Goal: Task Accomplishment & Management: Use online tool/utility

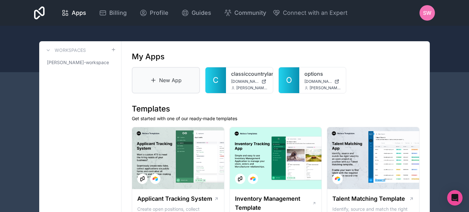
click at [174, 79] on link "New App" at bounding box center [166, 80] width 68 height 26
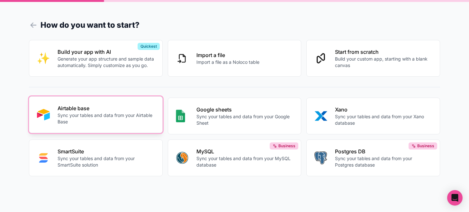
click at [113, 115] on p "Sync your tables and data from your Airtable Base" at bounding box center [106, 118] width 97 height 13
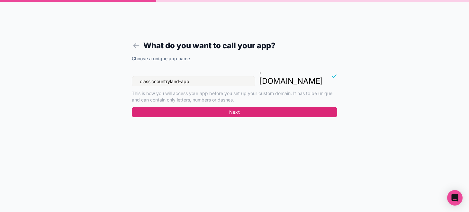
click at [175, 107] on button "Next" at bounding box center [234, 112] width 205 height 10
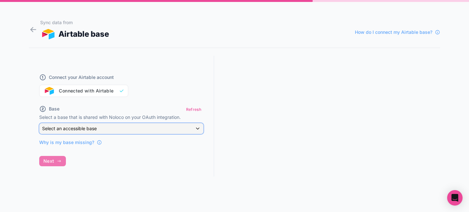
click at [115, 129] on div "Select an accessible base" at bounding box center [122, 128] width 164 height 10
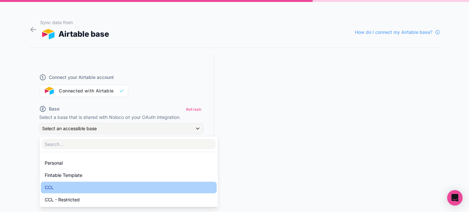
click at [62, 186] on div "CCL" at bounding box center [129, 187] width 168 height 8
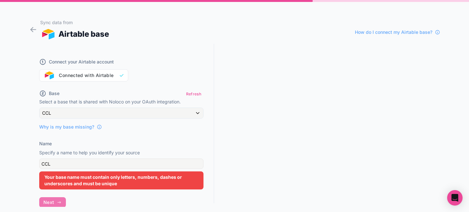
scroll to position [16, 0]
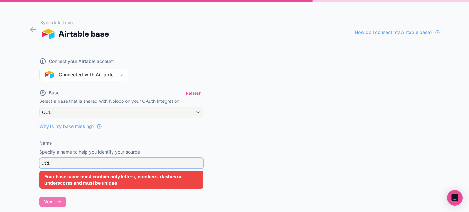
click at [68, 164] on input "CCL" at bounding box center [121, 163] width 164 height 10
type input "C"
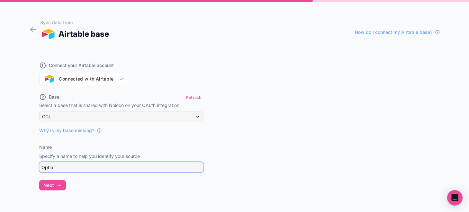
scroll to position [12, 0]
type input "Options"
click at [55, 185] on button "Next" at bounding box center [52, 185] width 27 height 10
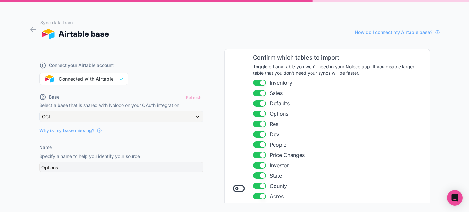
scroll to position [77, 0]
click at [257, 81] on button "Use setting" at bounding box center [259, 81] width 13 height 6
click at [257, 92] on button "Use setting" at bounding box center [259, 92] width 13 height 6
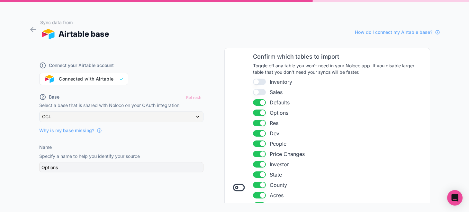
click at [256, 101] on button "Use setting" at bounding box center [259, 102] width 13 height 6
click at [256, 122] on button "Use setting" at bounding box center [259, 123] width 13 height 6
click at [256, 136] on button "Use setting" at bounding box center [259, 133] width 13 height 6
click at [256, 144] on button "Use setting" at bounding box center [259, 143] width 13 height 6
click at [256, 153] on button "Use setting" at bounding box center [259, 153] width 13 height 6
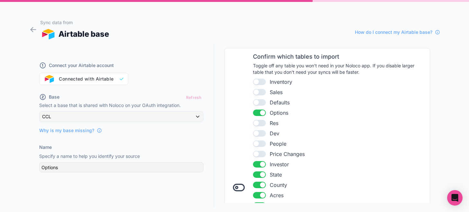
click at [256, 163] on button "Use setting" at bounding box center [259, 164] width 13 height 6
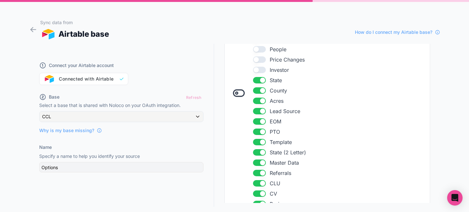
scroll to position [174, 0]
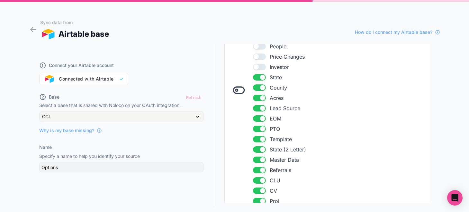
click at [255, 189] on button "Use setting" at bounding box center [259, 190] width 13 height 6
click at [258, 200] on button "Use setting" at bounding box center [259, 200] width 13 height 6
click at [257, 179] on button "Use setting" at bounding box center [259, 180] width 13 height 6
click at [256, 169] on button "Use setting" at bounding box center [259, 170] width 13 height 6
click at [255, 159] on button "Use setting" at bounding box center [259, 159] width 13 height 6
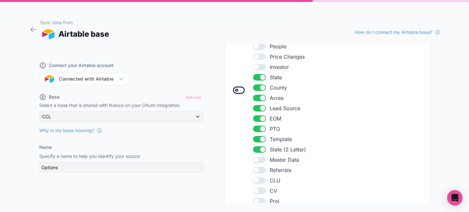
click at [254, 148] on button "Use setting" at bounding box center [259, 149] width 13 height 6
click at [256, 139] on button "Use setting" at bounding box center [259, 139] width 13 height 6
click at [256, 128] on button "Use setting" at bounding box center [259, 128] width 13 height 6
click at [256, 119] on button "Use setting" at bounding box center [259, 118] width 13 height 6
click at [256, 106] on button "Use setting" at bounding box center [259, 108] width 13 height 6
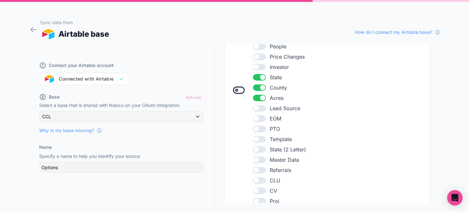
click at [257, 96] on button "Use setting" at bounding box center [259, 98] width 13 height 6
click at [256, 86] on button "Use setting" at bounding box center [259, 87] width 13 height 6
click at [256, 77] on button "Use setting" at bounding box center [259, 77] width 13 height 6
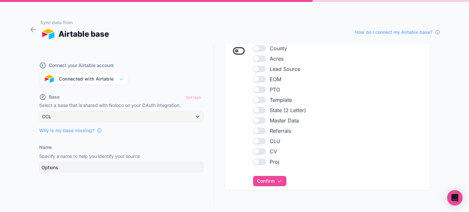
scroll to position [221, 0]
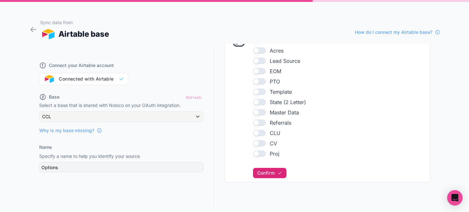
click at [275, 173] on span "Confirm" at bounding box center [265, 173] width 17 height 6
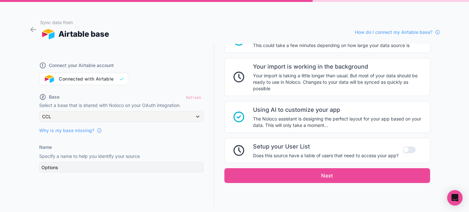
scroll to position [381, 0]
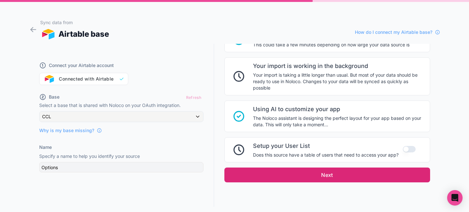
click at [342, 174] on button "Next" at bounding box center [327, 174] width 206 height 15
